Goal: Task Accomplishment & Management: Complete application form

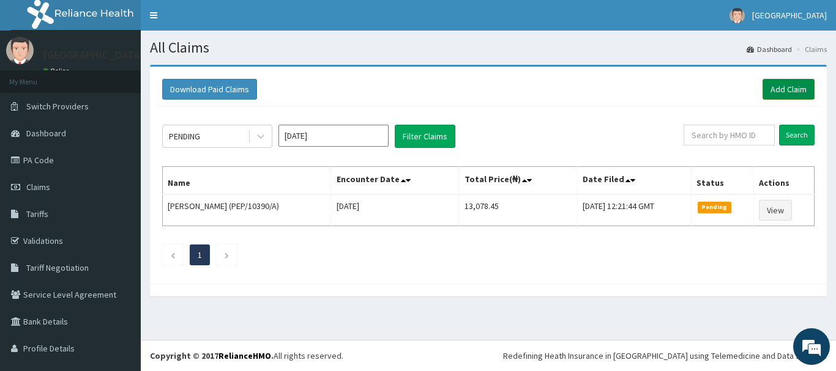
click at [786, 88] on link "Add Claim" at bounding box center [788, 89] width 52 height 21
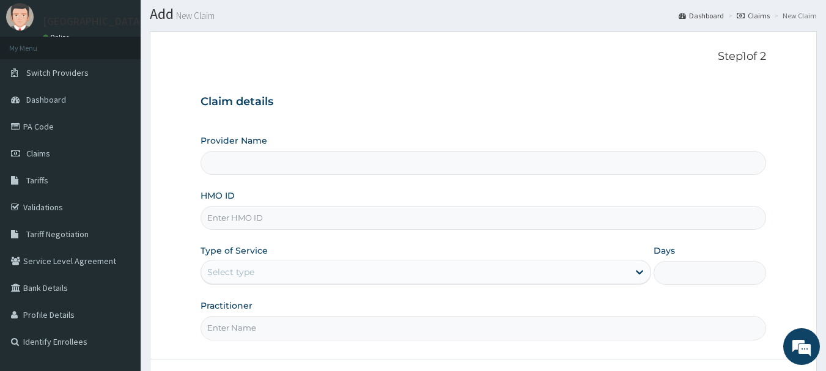
type input "[GEOGRAPHIC_DATA]"
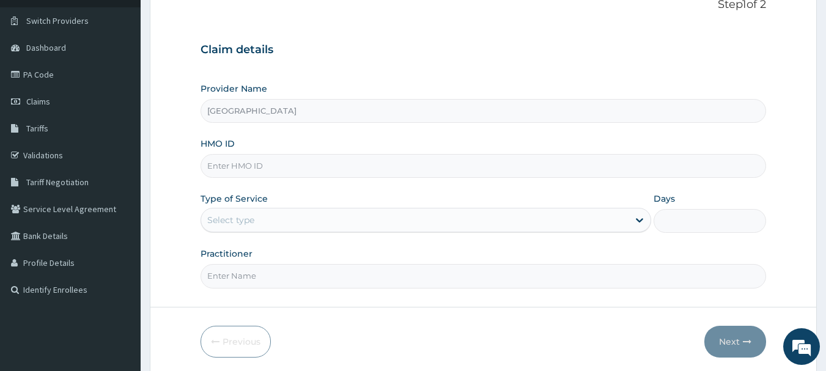
scroll to position [122, 0]
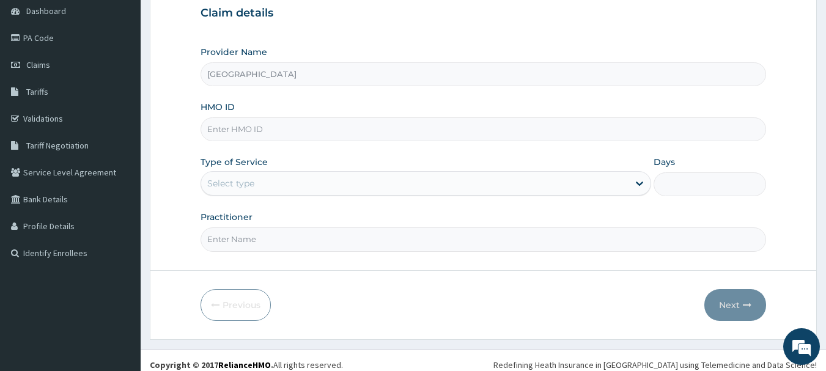
click at [310, 187] on div "Select type" at bounding box center [415, 184] width 428 height 20
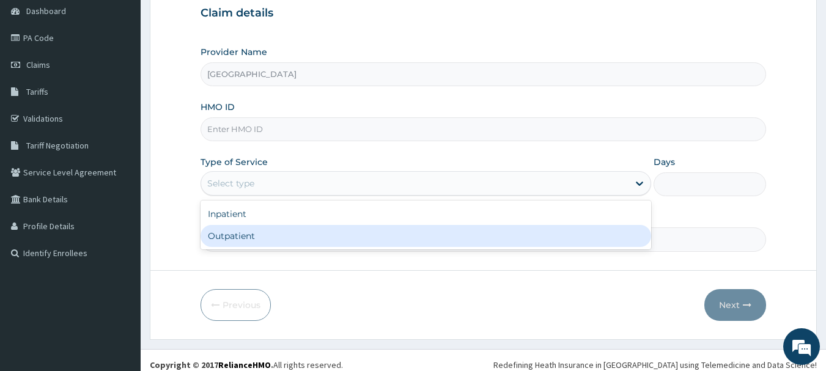
click at [240, 241] on div "Outpatient" at bounding box center [426, 236] width 451 height 22
type input "1"
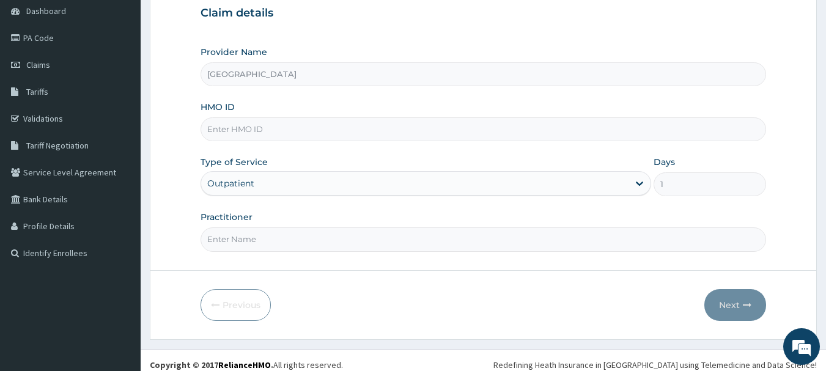
click at [240, 240] on input "Practitioner" at bounding box center [484, 240] width 566 height 24
type input "Dr. Adeola Fumio"
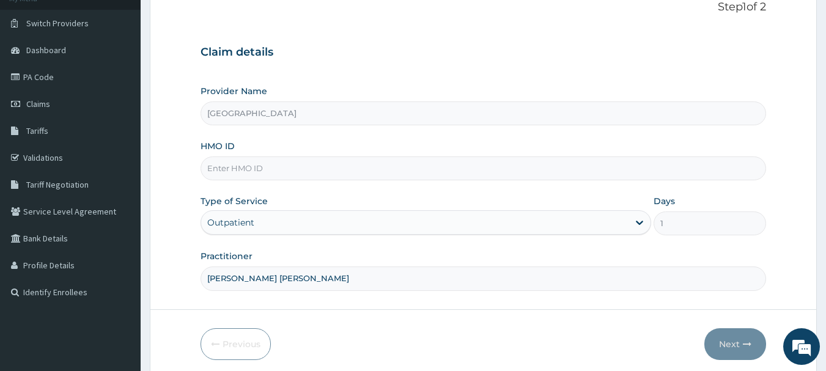
scroll to position [0, 0]
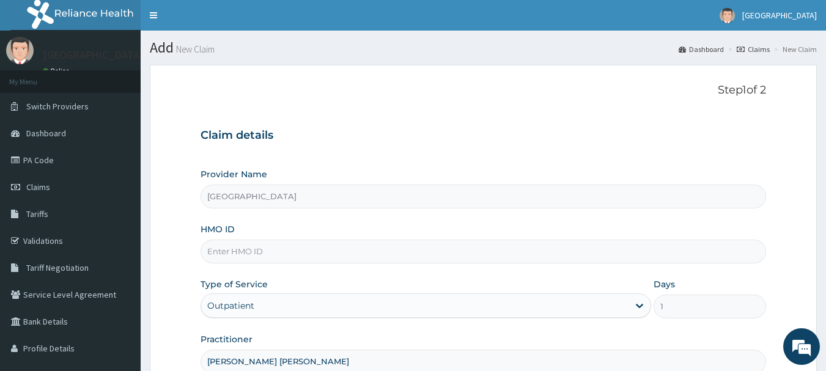
click at [295, 250] on input "HMO ID" at bounding box center [484, 252] width 566 height 24
click at [296, 250] on input "HMO ID" at bounding box center [484, 252] width 566 height 24
click at [296, 248] on input "HMO ID" at bounding box center [484, 252] width 566 height 24
paste input "AVL/10182/D"
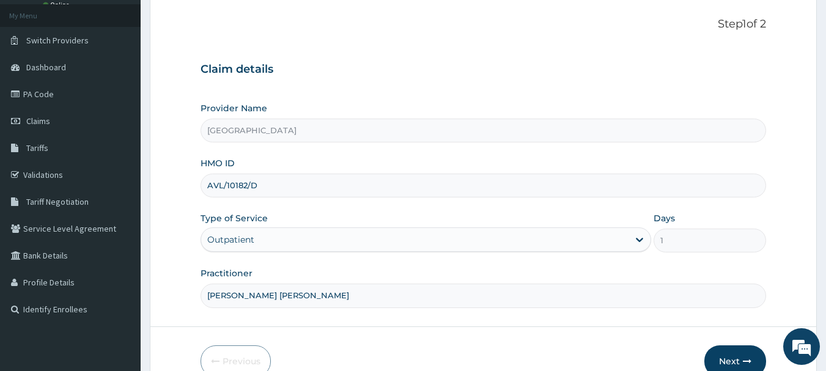
scroll to position [132, 0]
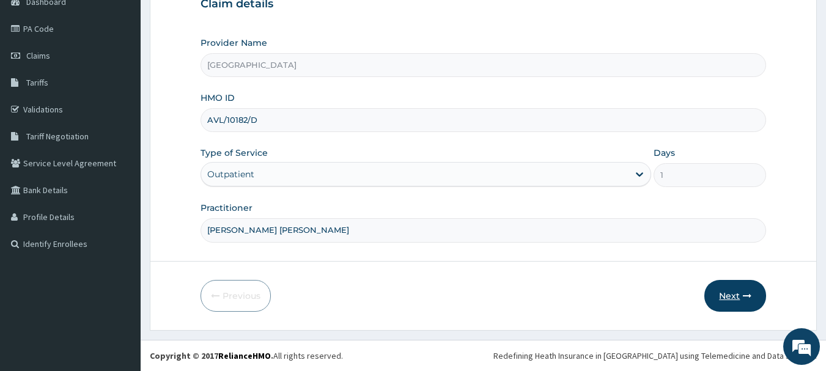
type input "AVL/10182/D"
click at [727, 299] on button "Next" at bounding box center [736, 296] width 62 height 32
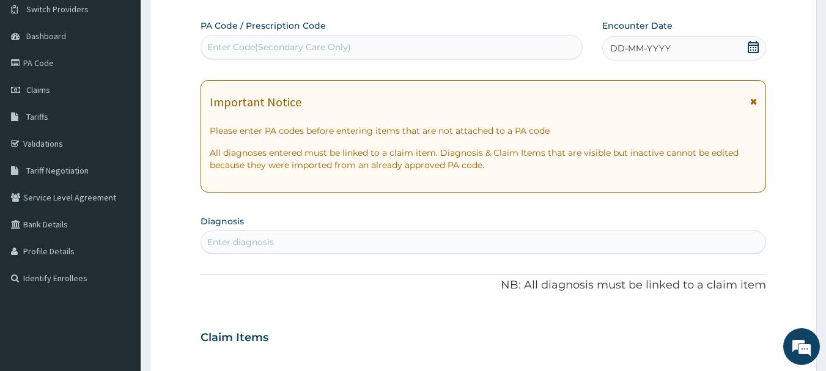
scroll to position [70, 0]
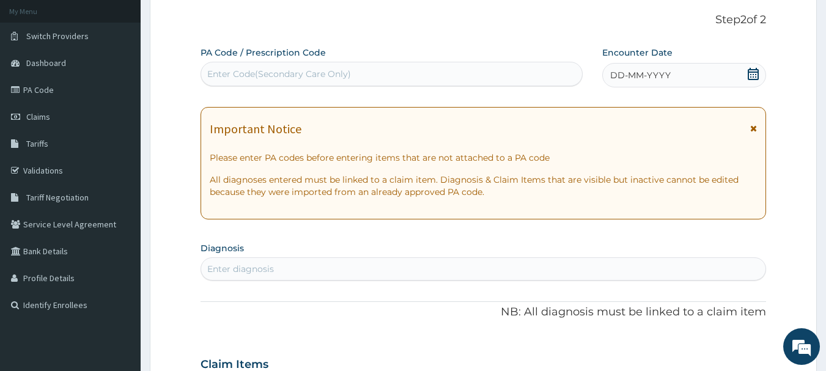
click at [754, 72] on icon at bounding box center [753, 74] width 11 height 12
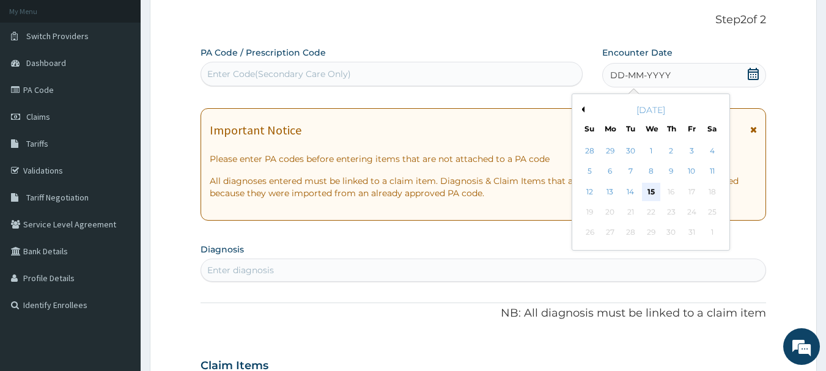
click at [650, 194] on div "15" at bounding box center [651, 192] width 18 height 18
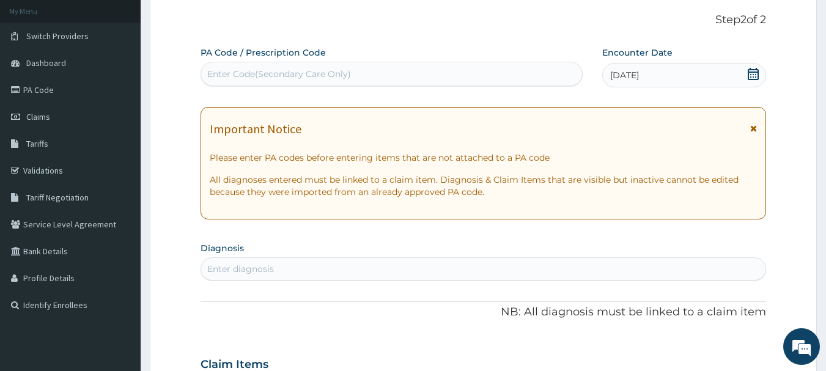
click at [347, 273] on div "Enter diagnosis" at bounding box center [483, 269] width 565 height 20
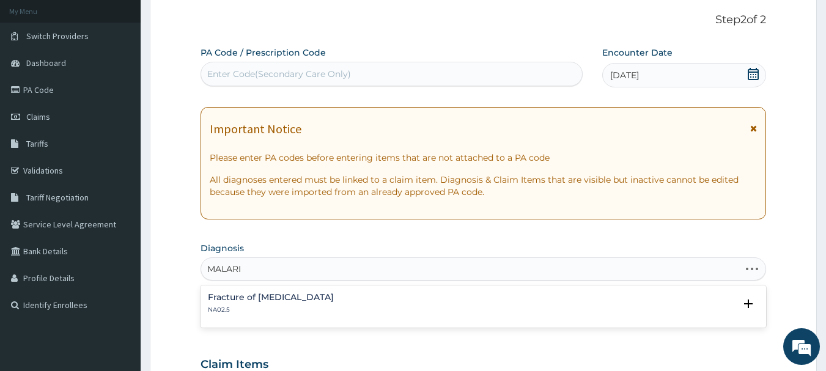
type input "MALARIA"
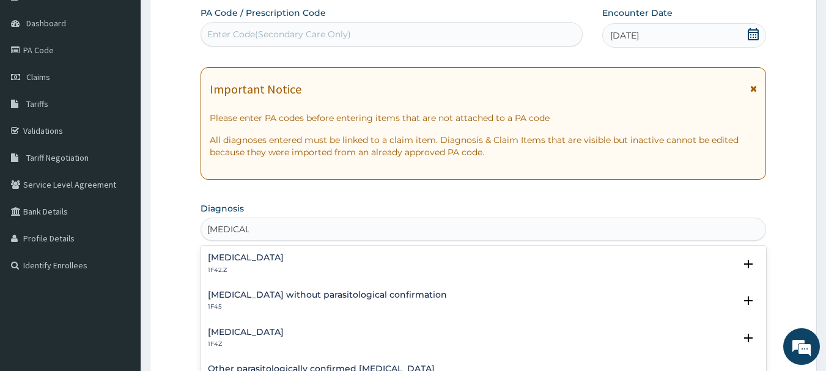
scroll to position [132, 0]
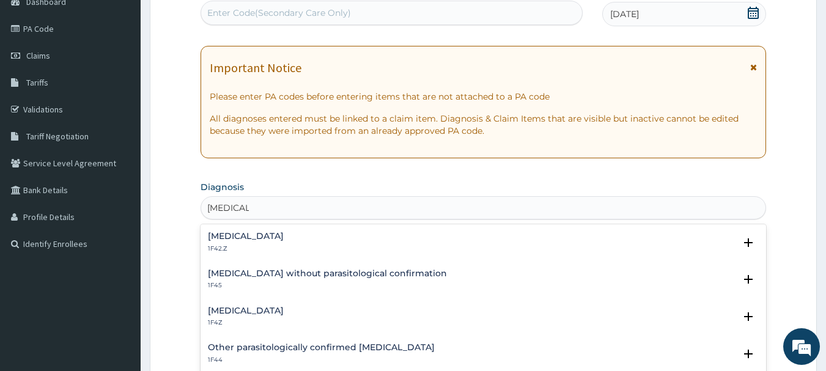
click at [234, 313] on h4 "Malaria, unspecified" at bounding box center [246, 310] width 76 height 9
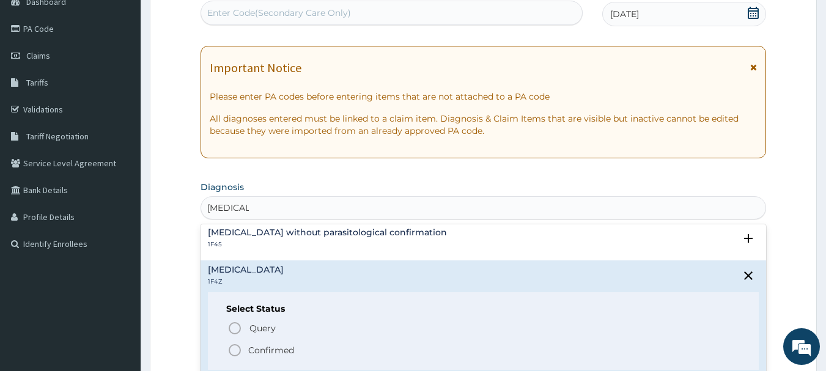
scroll to position [61, 0]
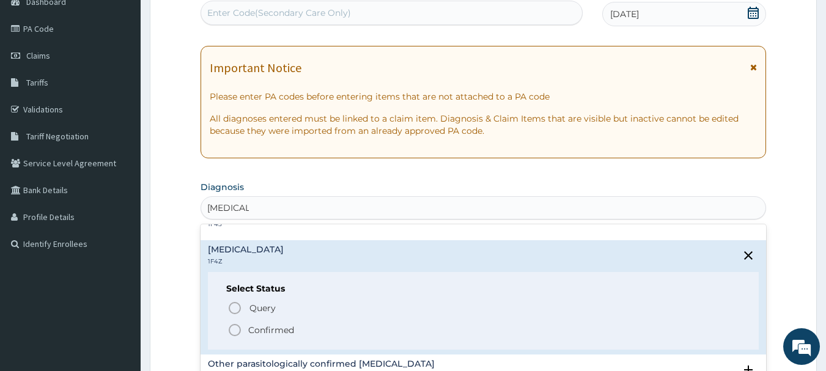
click at [231, 333] on circle "status option filled" at bounding box center [234, 330] width 11 height 11
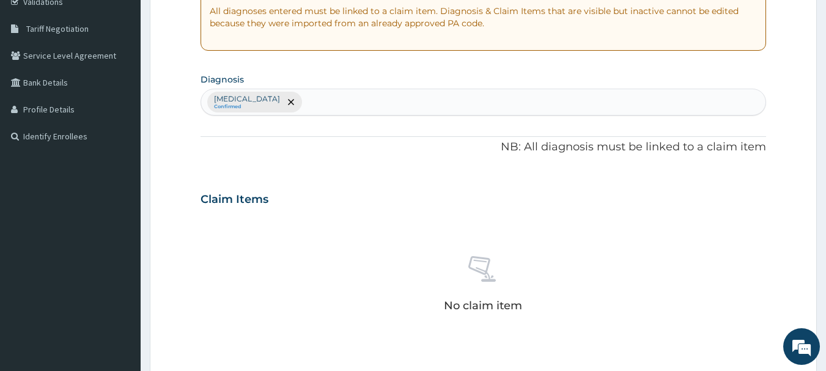
scroll to position [376, 0]
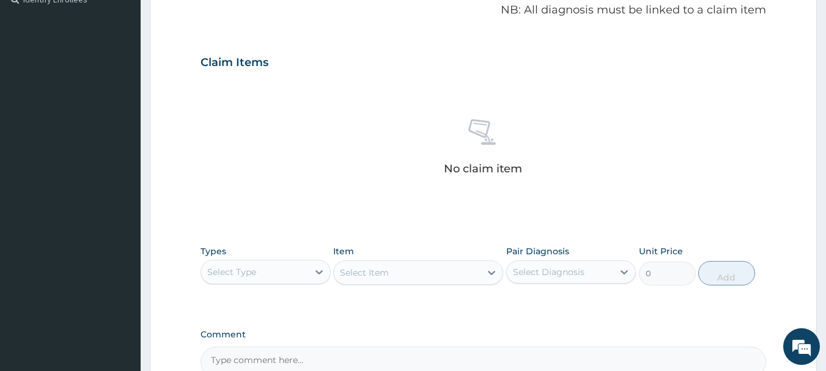
click at [248, 283] on div "Select Type" at bounding box center [266, 272] width 130 height 24
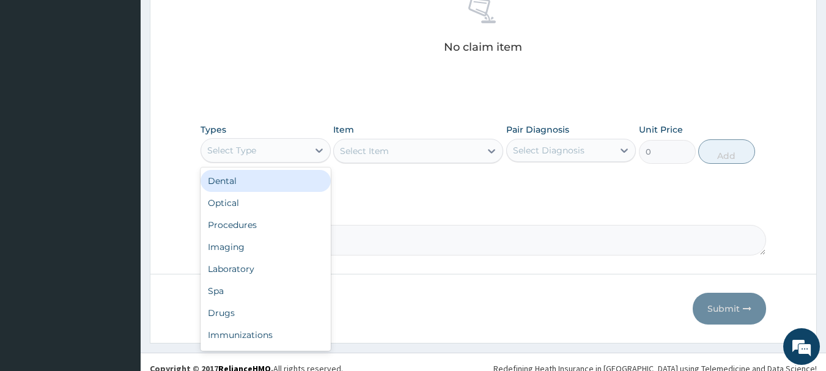
scroll to position [499, 0]
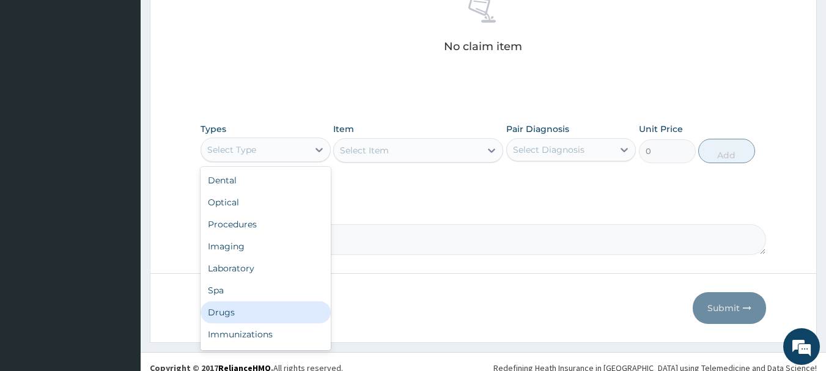
click at [250, 310] on div "Drugs" at bounding box center [266, 313] width 130 height 22
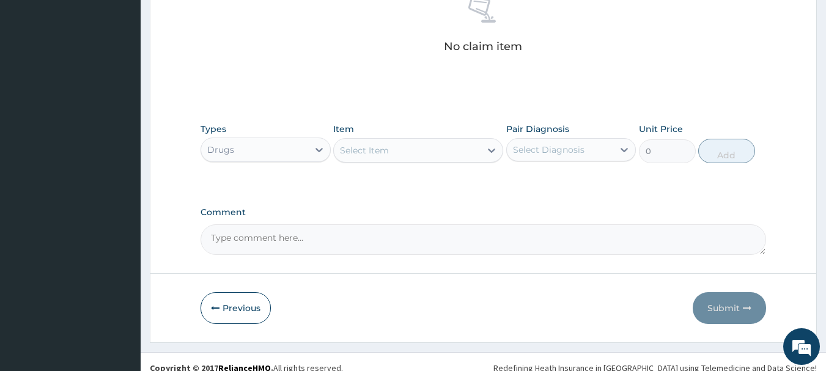
click at [379, 152] on div "Select Item" at bounding box center [364, 150] width 49 height 12
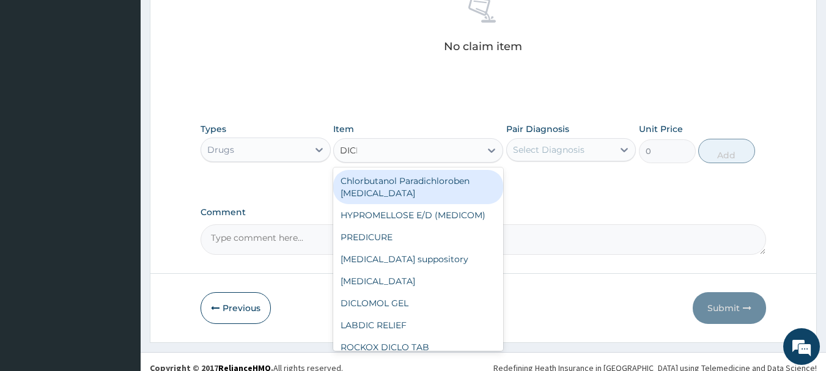
type input "DICLO"
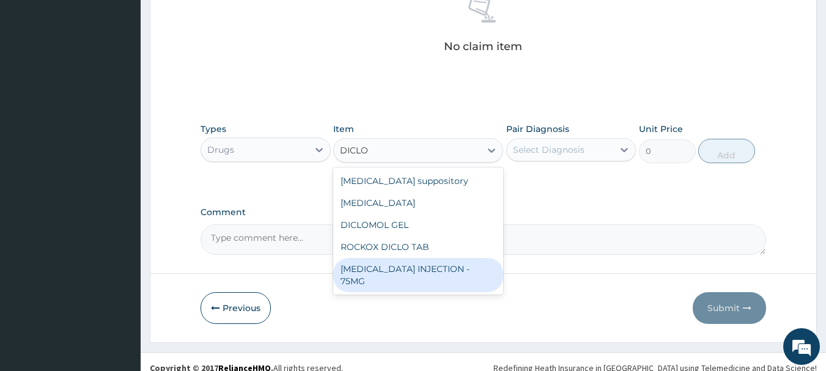
click at [403, 275] on div "DICLOFENAC INJECTION - 75MG" at bounding box center [418, 275] width 170 height 34
type input "450"
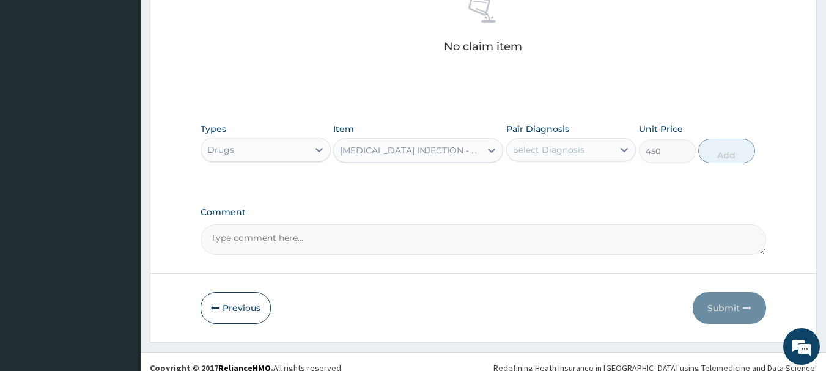
click at [571, 157] on div "Select Diagnosis" at bounding box center [560, 150] width 107 height 20
drag, startPoint x: 672, startPoint y: 240, endPoint x: 520, endPoint y: 204, distance: 156.7
click at [673, 240] on textarea "Comment" at bounding box center [484, 240] width 566 height 31
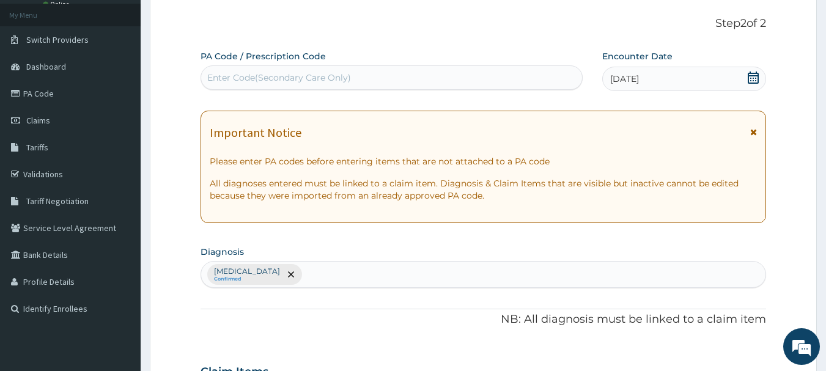
scroll to position [0, 0]
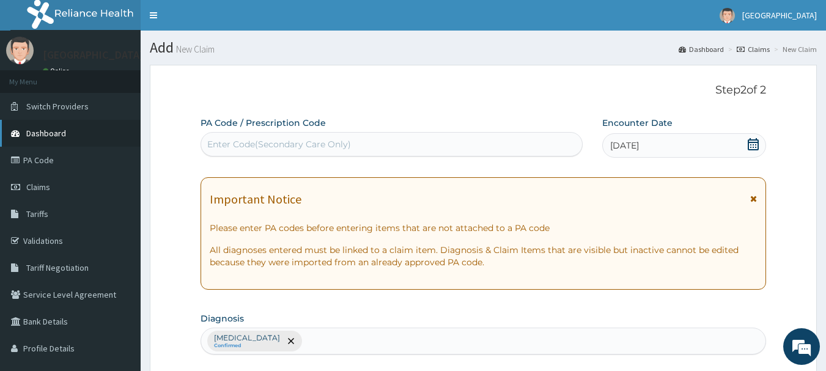
click at [64, 131] on span "Dashboard" at bounding box center [46, 133] width 40 height 11
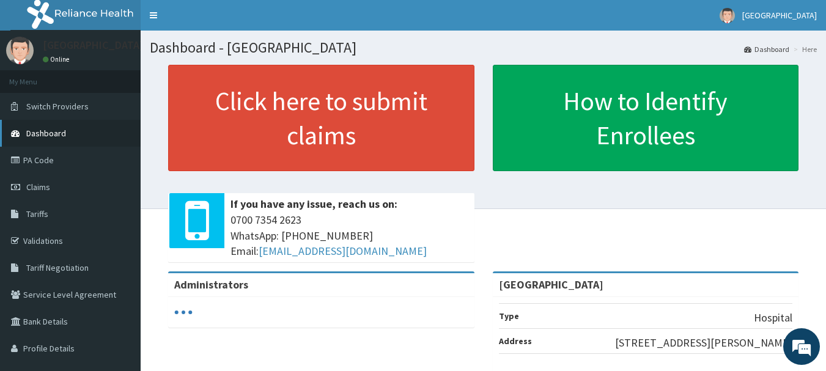
click at [53, 141] on link "Dashboard" at bounding box center [70, 133] width 141 height 27
